Goal: Information Seeking & Learning: Learn about a topic

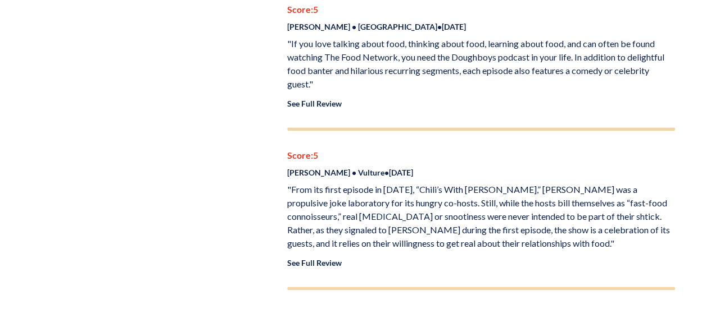
scroll to position [603, 0]
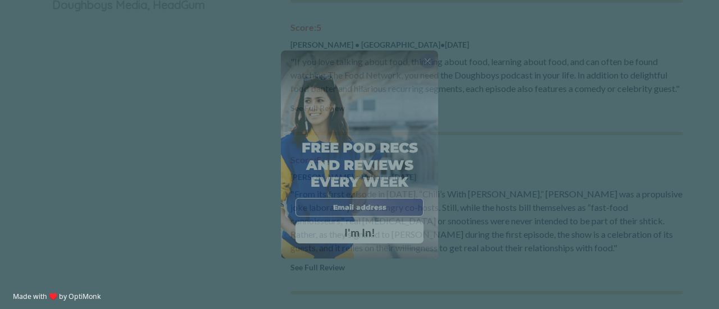
click at [430, 58] on span "X" at bounding box center [427, 61] width 7 height 10
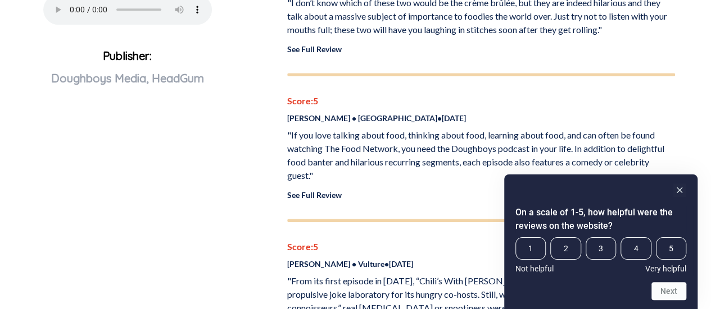
scroll to position [547, 0]
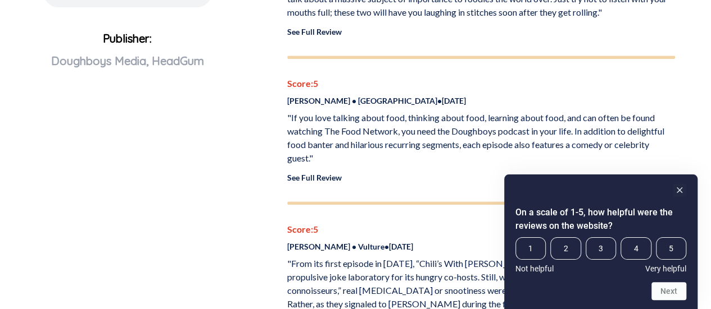
click at [325, 173] on link "See Full Review" at bounding box center [314, 178] width 54 height 10
click at [370, 140] on p ""If you love talking about food, thinking about food, learning about food, and …" at bounding box center [481, 138] width 388 height 54
click at [298, 93] on div "Score: 5 [PERSON_NAME] • [GEOGRAPHIC_DATA] • [DATE] "If you love talking about …" at bounding box center [481, 130] width 388 height 107
click at [285, 115] on div "Doughboys 5.0 /5 Critic Rating The podcast about chain restaurants. Comedians […" at bounding box center [481, 280] width 415 height 1385
click at [285, 104] on div "Doughboys 5.0 /5 Critic Rating The podcast about chain restaurants. Comedians […" at bounding box center [481, 280] width 415 height 1385
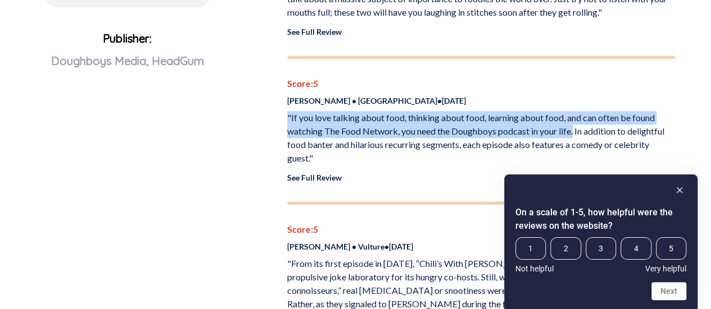
drag, startPoint x: 286, startPoint y: 103, endPoint x: 576, endPoint y: 123, distance: 291.0
click at [576, 123] on div "Doughboys 5.0 /5 Critic Rating The podcast about chain restaurants. Comedians […" at bounding box center [481, 280] width 415 height 1385
copy p ""If you love talking about food, thinking about food, learning about food, and …"
click at [327, 173] on link "See Full Review" at bounding box center [314, 178] width 54 height 10
